Goal: Information Seeking & Learning: Learn about a topic

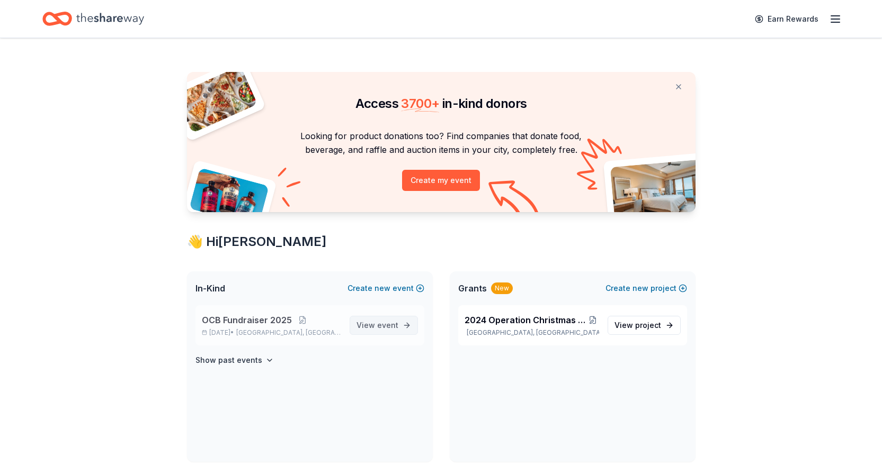
click at [375, 322] on span "View event" at bounding box center [377, 325] width 42 height 13
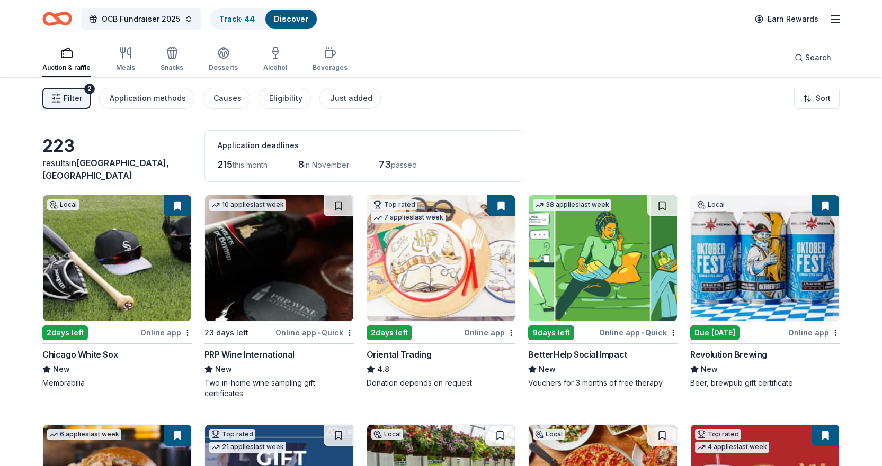
drag, startPoint x: 173, startPoint y: 303, endPoint x: 147, endPoint y: 163, distance: 142.1
click at [147, 157] on div "223" at bounding box center [116, 146] width 149 height 21
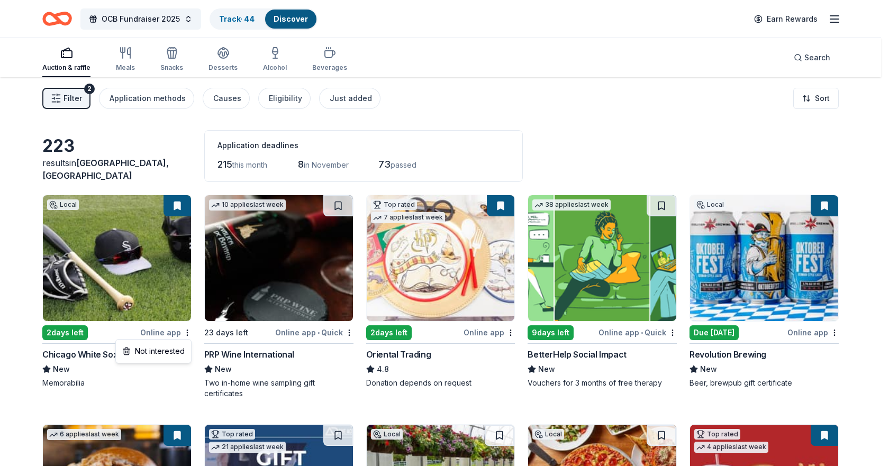
click at [184, 333] on html "OCB Fundraiser 2025 Track · 44 Discover Earn Rewards Auction & raffle Meals Sna…" at bounding box center [444, 233] width 889 height 466
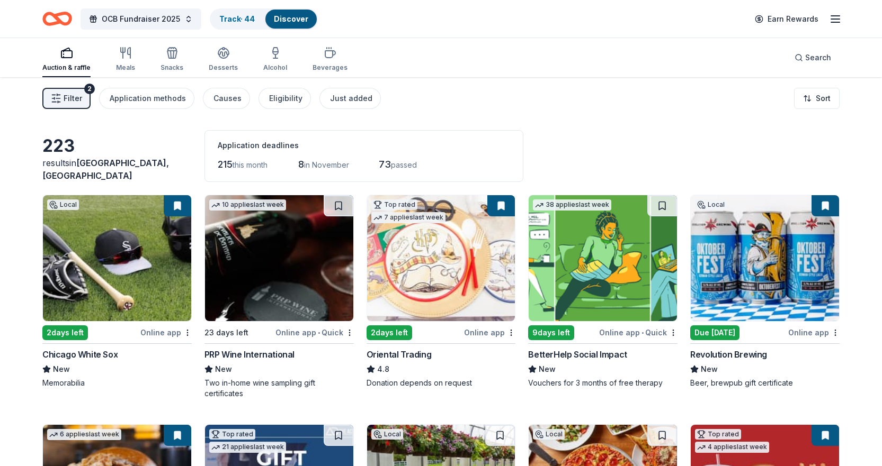
drag, startPoint x: 70, startPoint y: 335, endPoint x: 120, endPoint y: 284, distance: 71.5
click at [120, 284] on img at bounding box center [117, 258] width 148 height 126
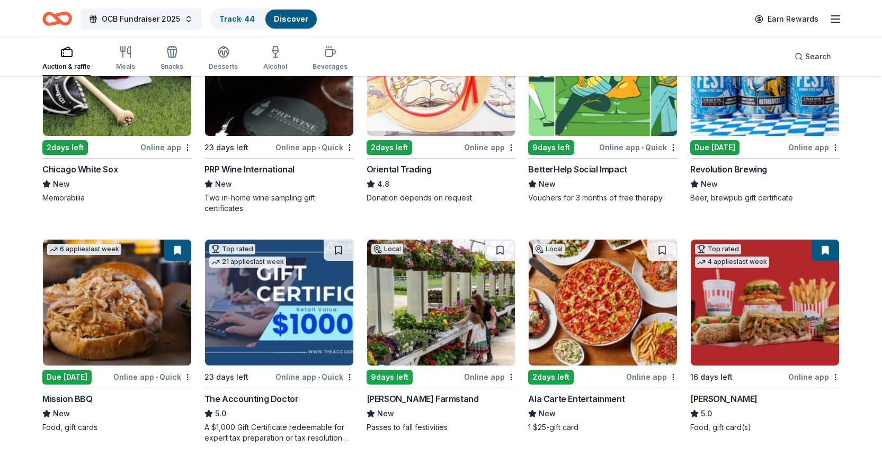
scroll to position [159, 0]
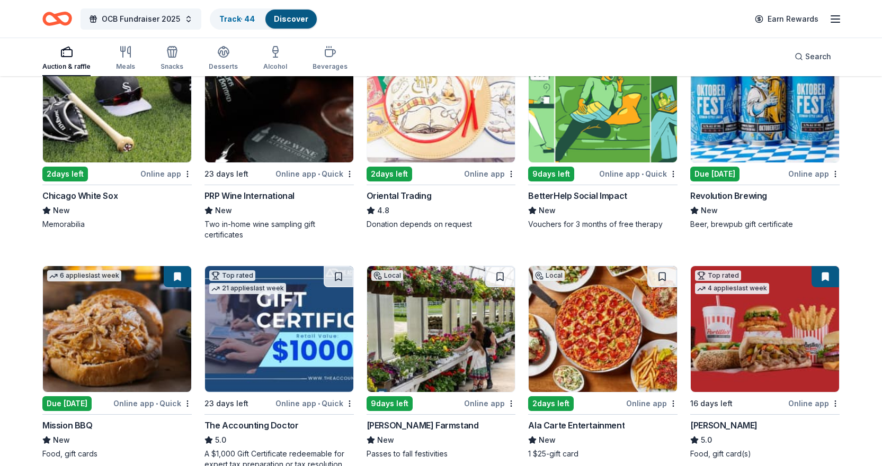
click at [154, 364] on img at bounding box center [117, 329] width 148 height 126
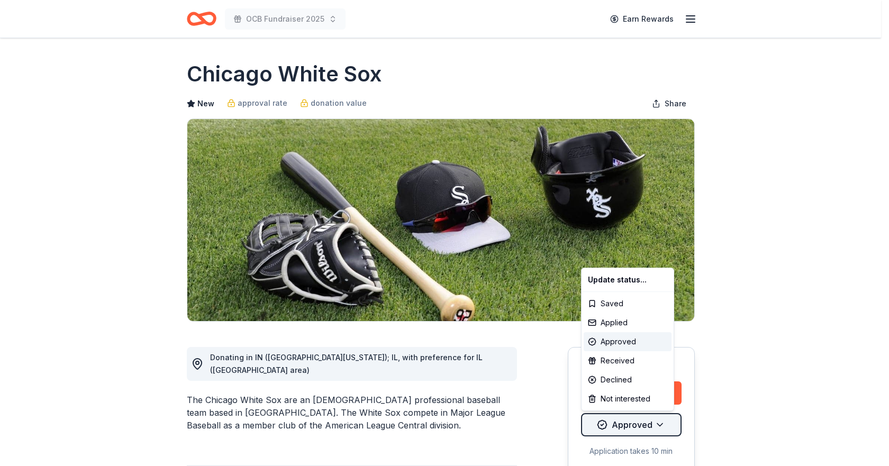
click at [661, 428] on html "OCB Fundraiser 2025 Earn Rewards Due in 2 days Share Chicago White Sox New appr…" at bounding box center [444, 233] width 889 height 466
click at [760, 405] on html "OCB Fundraiser 2025 Earn Rewards Due in 2 days Share Chicago White Sox New appr…" at bounding box center [444, 233] width 889 height 466
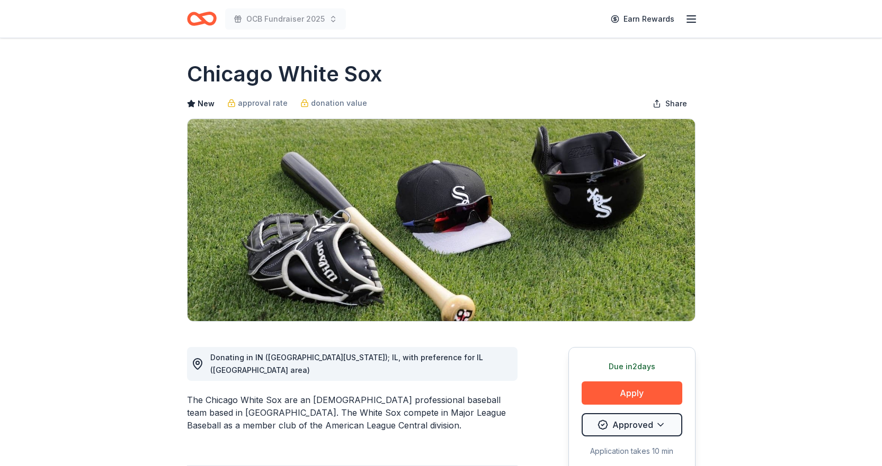
drag, startPoint x: 693, startPoint y: 22, endPoint x: 673, endPoint y: 76, distance: 58.1
click at [673, 76] on div "Chicago White Sox" at bounding box center [441, 74] width 508 height 30
drag, startPoint x: 685, startPoint y: 18, endPoint x: 655, endPoint y: 61, distance: 51.8
click at [655, 61] on div "Chicago White Sox" at bounding box center [441, 74] width 508 height 30
